Goal: Task Accomplishment & Management: Manage account settings

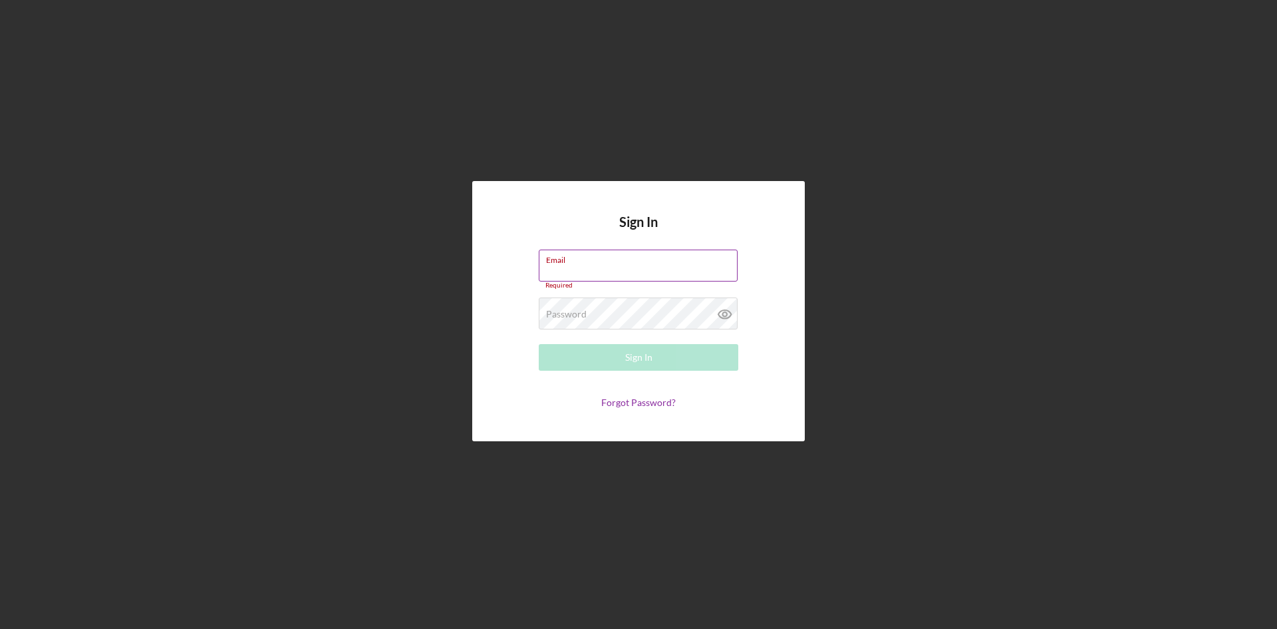
click at [587, 267] on div "Email Required" at bounding box center [639, 269] width 200 height 40
type input "[EMAIL_ADDRESS][DOMAIN_NAME]"
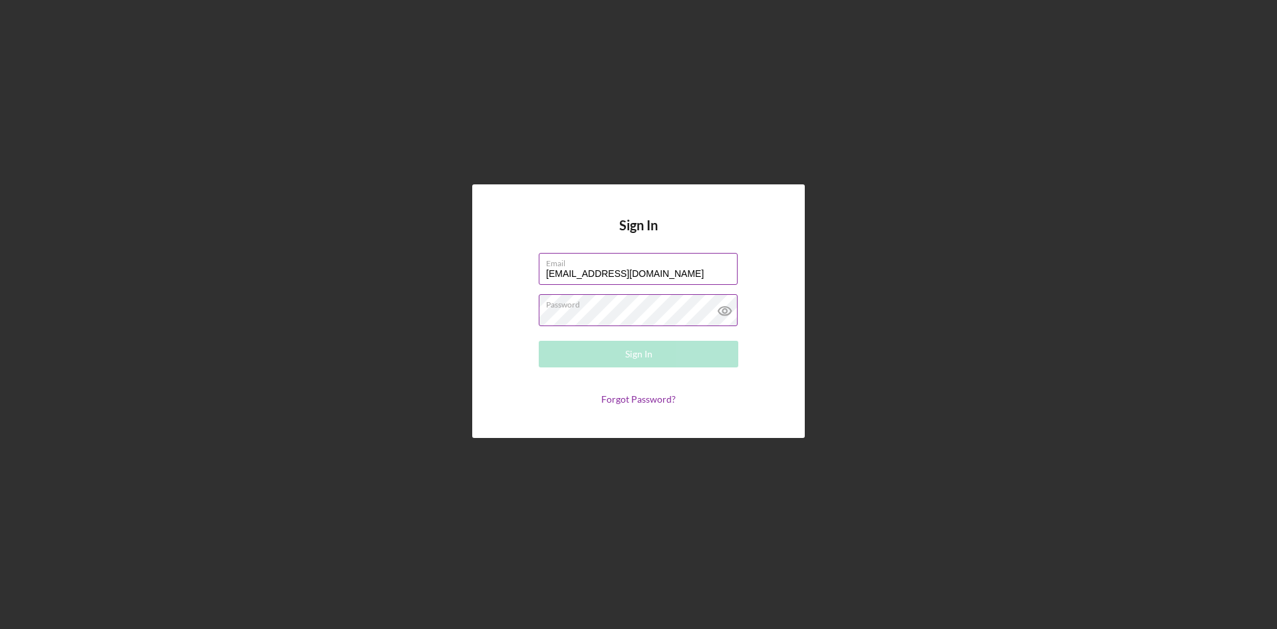
click at [616, 303] on div "Password Required" at bounding box center [639, 310] width 200 height 33
click at [650, 351] on div "Sign In" at bounding box center [638, 354] width 27 height 27
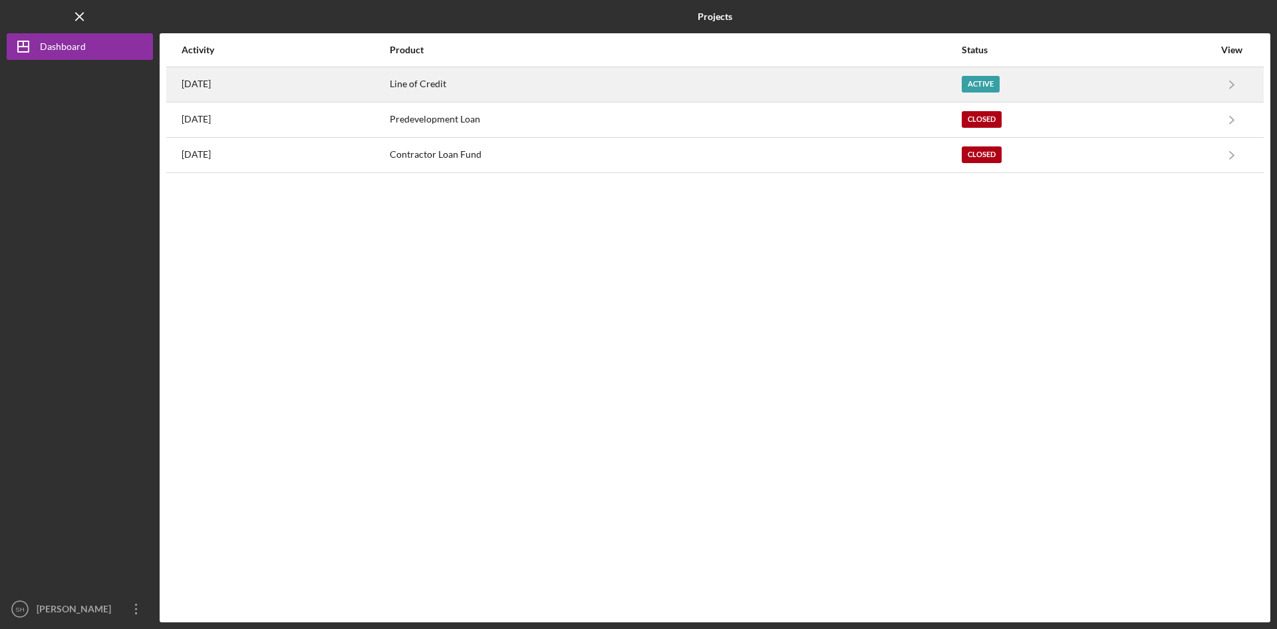
click at [993, 78] on div "Active" at bounding box center [981, 84] width 38 height 17
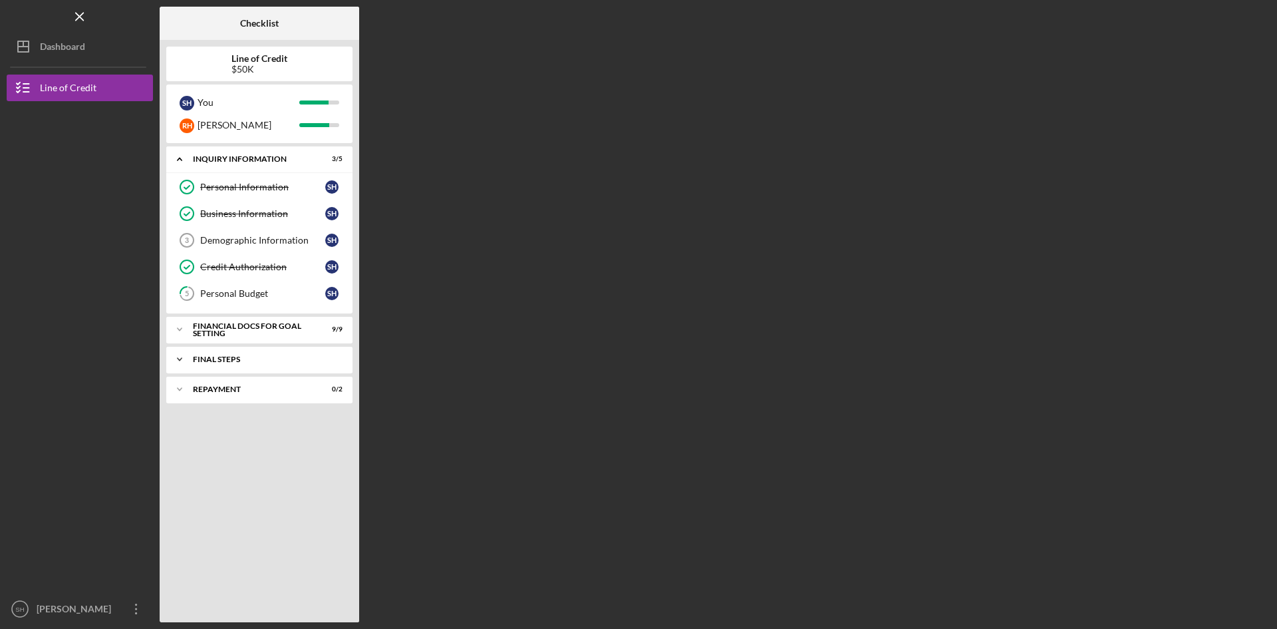
click at [215, 360] on div "FINAL STEPS" at bounding box center [264, 359] width 143 height 8
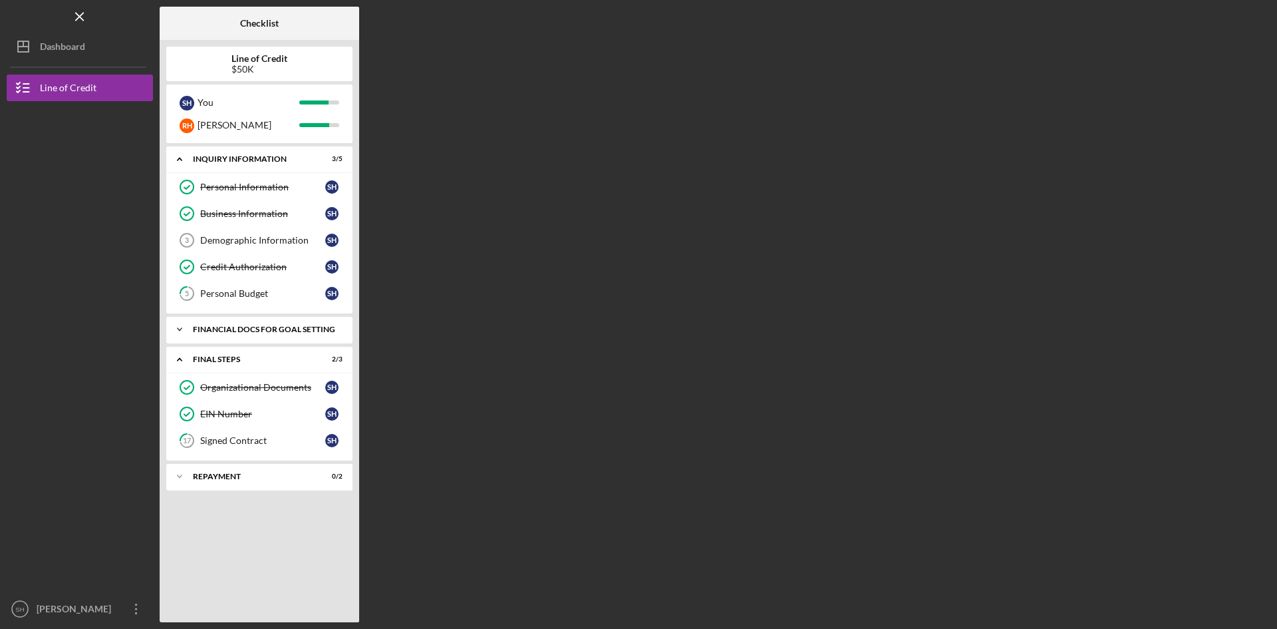
click at [248, 324] on div "Icon/Expander Financial Docs for Goal Setting 9 / 9" at bounding box center [259, 329] width 186 height 27
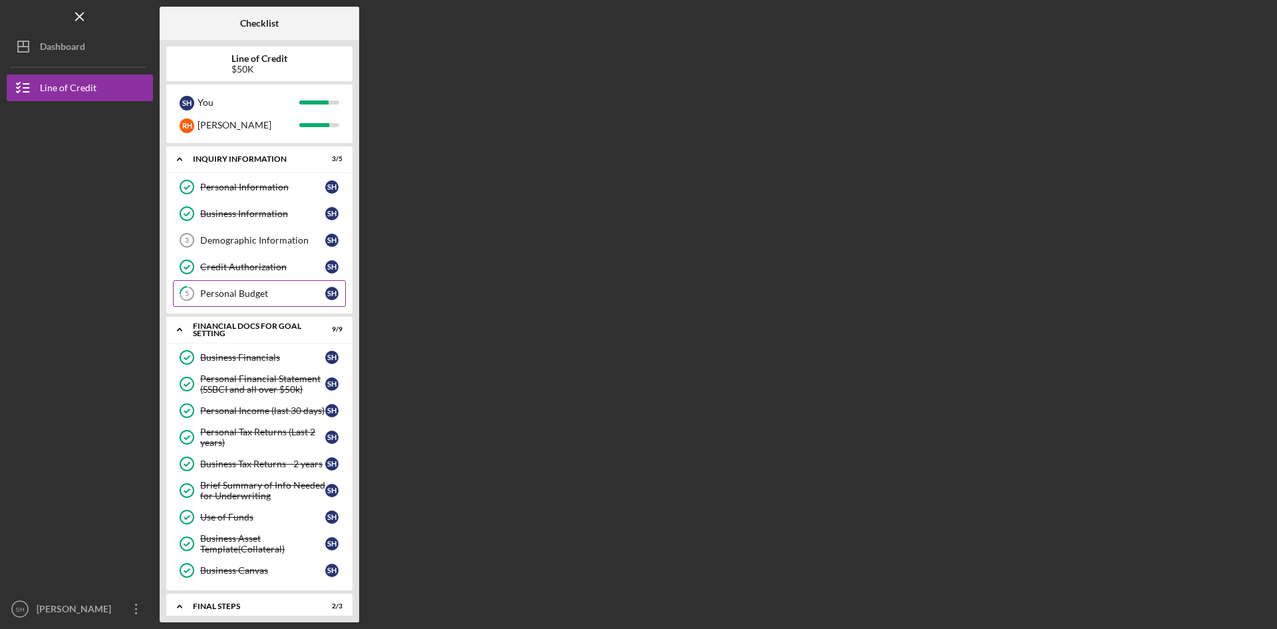
click at [259, 294] on div "Personal Budget" at bounding box center [262, 293] width 125 height 11
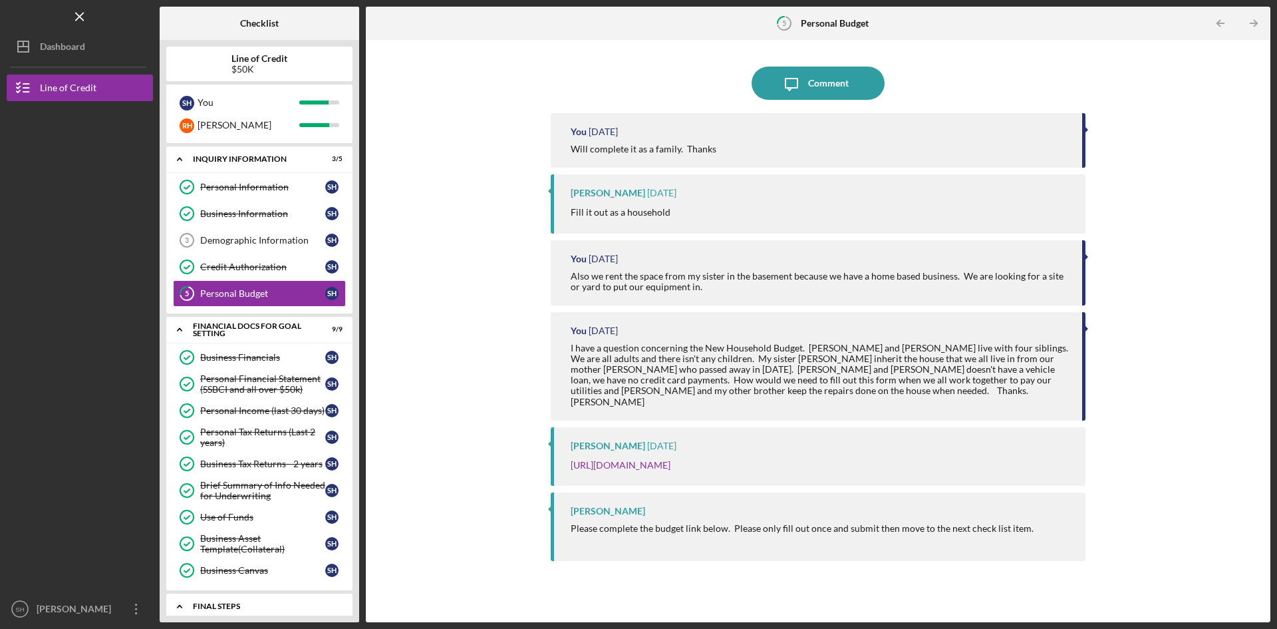
click at [239, 603] on div "FINAL STEPS" at bounding box center [264, 606] width 143 height 8
click at [83, 602] on div "[PERSON_NAME]" at bounding box center [76, 610] width 86 height 30
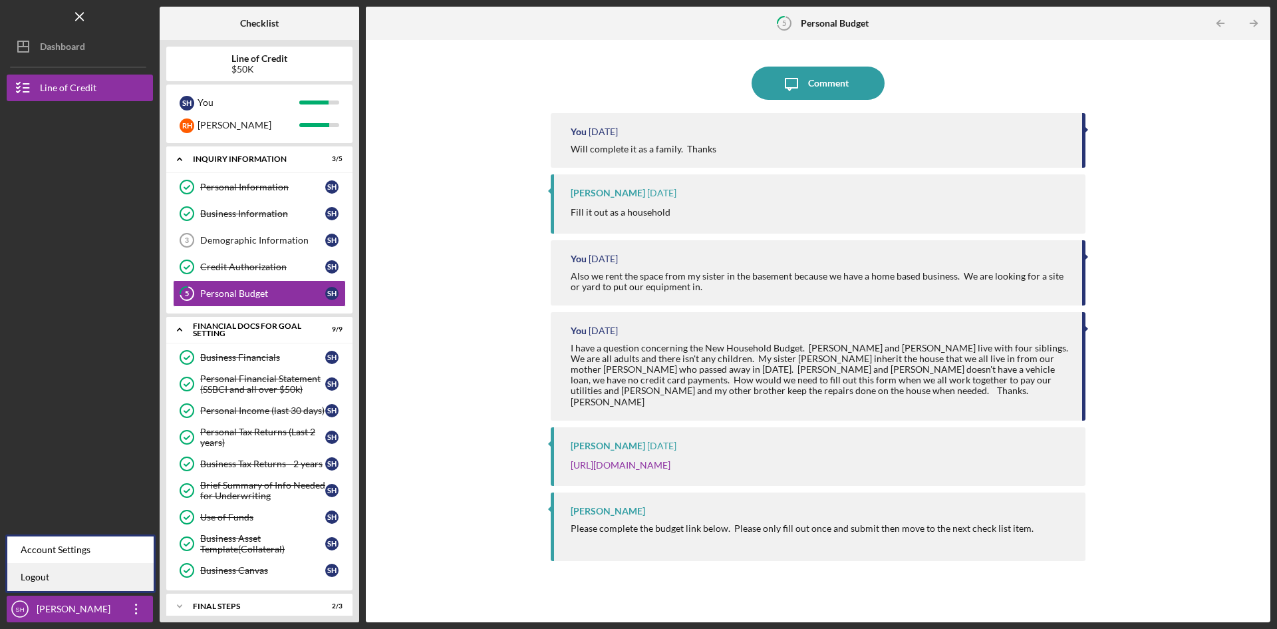
click at [43, 574] on link "Logout" at bounding box center [80, 576] width 146 height 27
